Goal: Task Accomplishment & Management: Manage account settings

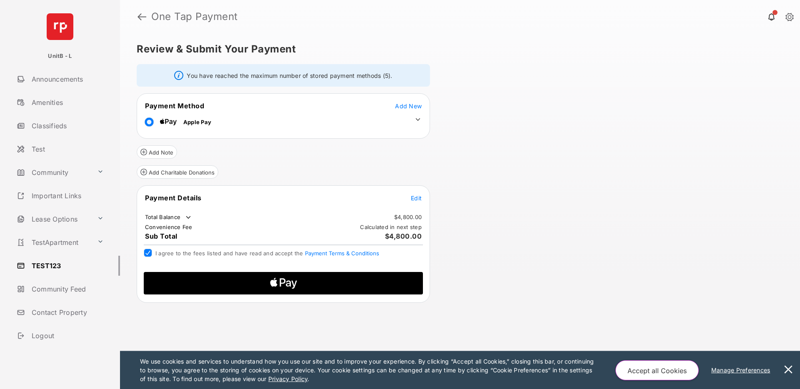
click at [251, 282] on icon "Apple Logo" at bounding box center [283, 283] width 133 height 22
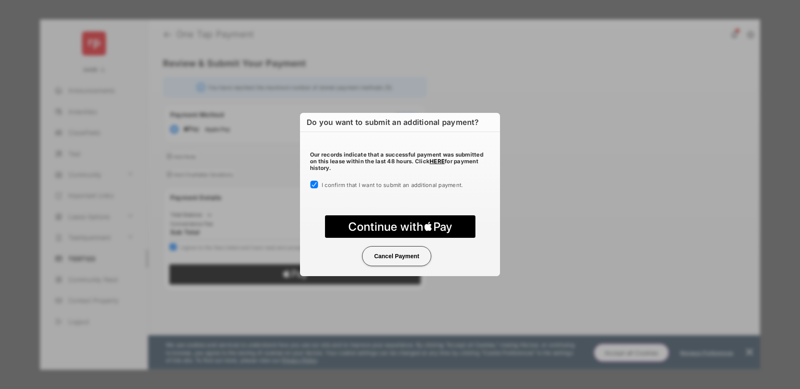
click at [409, 229] on text "Continue with" at bounding box center [385, 227] width 75 height 14
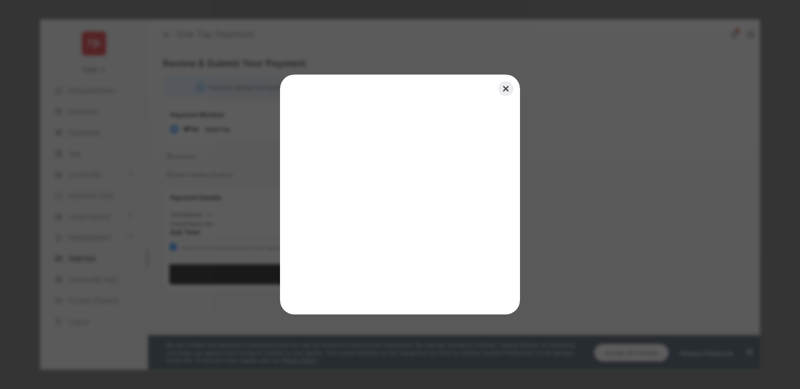
click at [507, 90] on button "Close" at bounding box center [506, 89] width 18 height 18
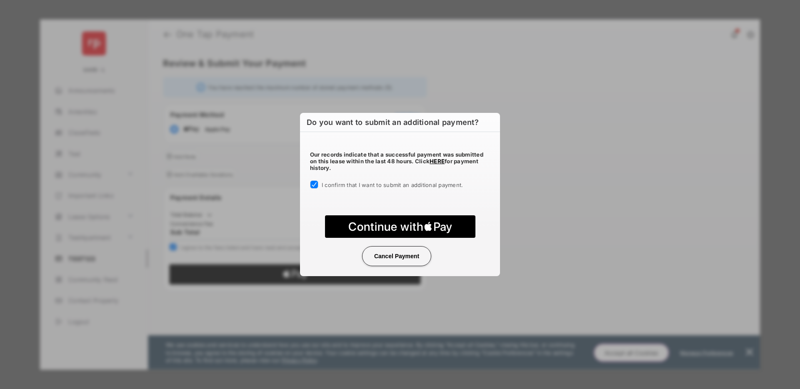
click at [409, 256] on button "Cancel Payment" at bounding box center [396, 256] width 69 height 20
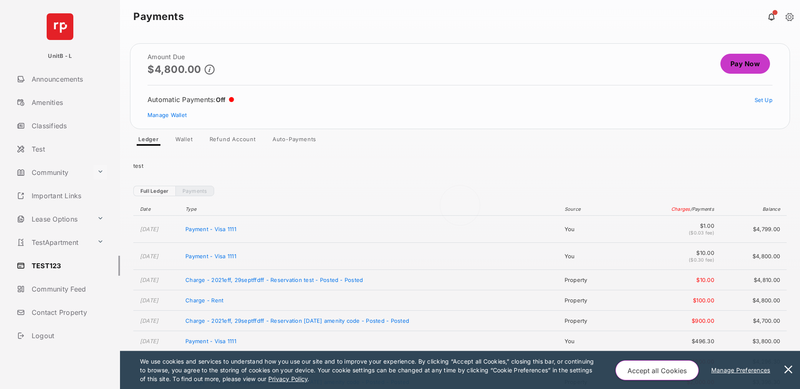
click at [100, 170] on button at bounding box center [100, 172] width 13 height 15
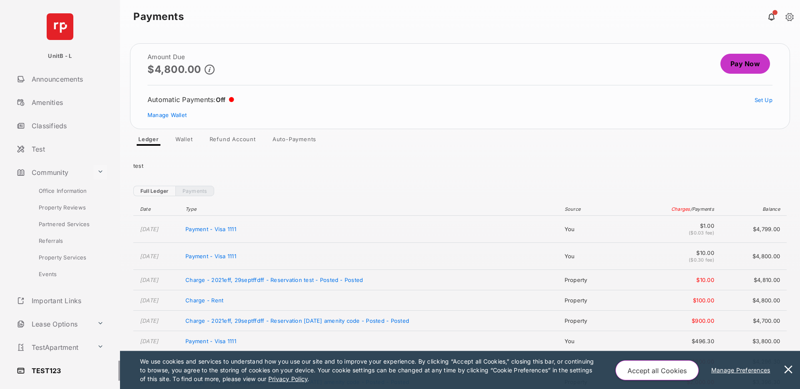
click at [100, 170] on button at bounding box center [100, 172] width 13 height 15
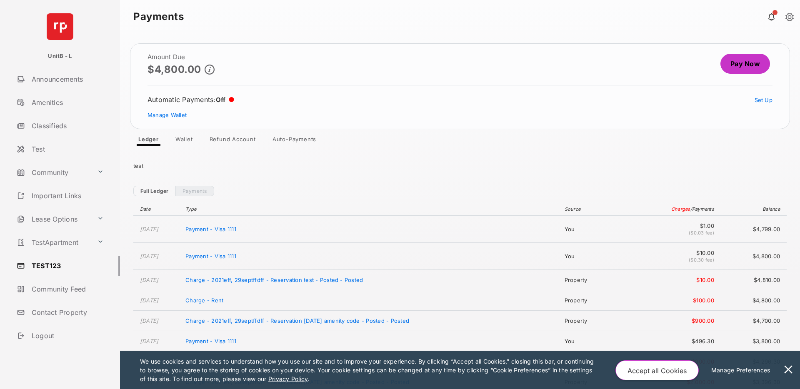
click at [285, 139] on link "Auto-Payments" at bounding box center [294, 141] width 57 height 10
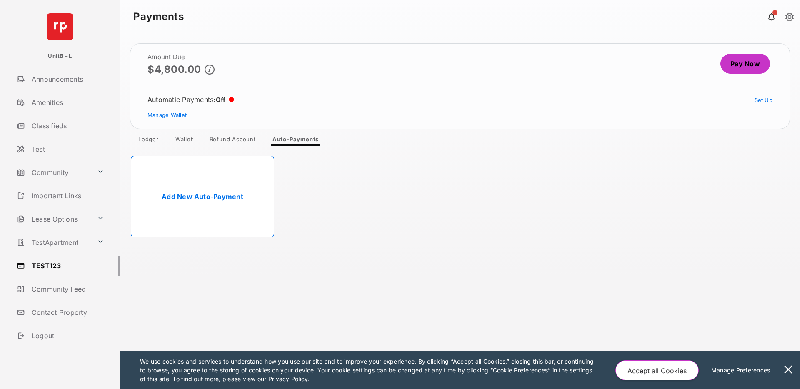
click at [192, 195] on link "Add New Auto-Payment" at bounding box center [202, 197] width 143 height 82
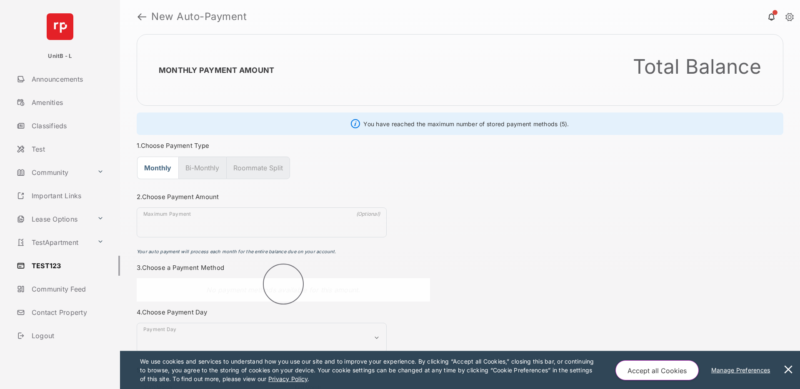
click at [662, 370] on button "Accept all Cookies" at bounding box center [656, 370] width 83 height 20
